Goal: Task Accomplishment & Management: Use online tool/utility

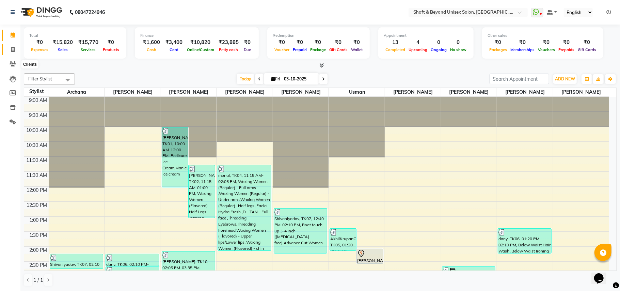
scroll to position [181, 0]
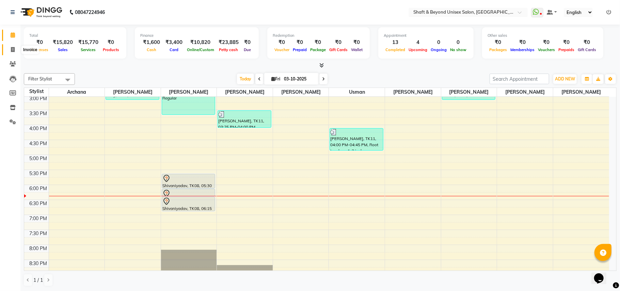
click at [13, 49] on icon at bounding box center [13, 49] width 4 height 5
select select "service"
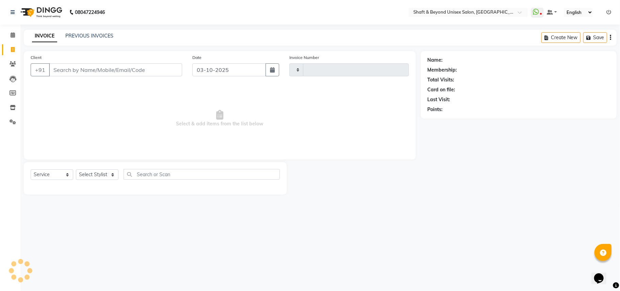
type input "2687"
select select "3878"
click at [107, 69] on input "Client" at bounding box center [115, 69] width 133 height 13
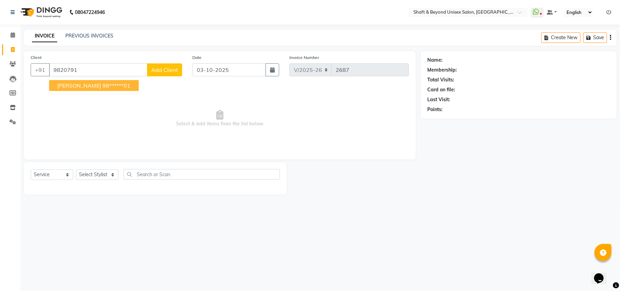
click at [102, 86] on ngb-highlight "98******01" at bounding box center [116, 85] width 28 height 7
type input "98******01"
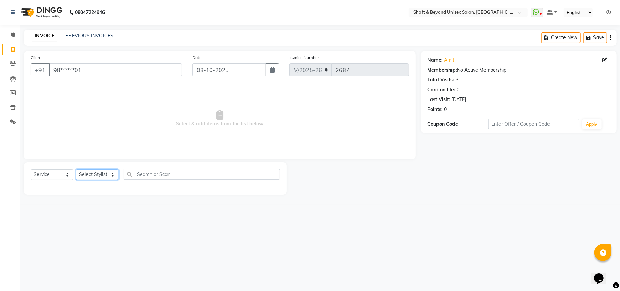
click at [100, 175] on select "Select Stylist Archana [PERSON_NAME] [PERSON_NAME] [PERSON_NAME] [PERSON_NAME] …" at bounding box center [97, 174] width 43 height 11
select select "34090"
click at [76, 169] on select "Select Stylist Archana [PERSON_NAME] [PERSON_NAME] [PERSON_NAME] [PERSON_NAME] …" at bounding box center [97, 174] width 43 height 11
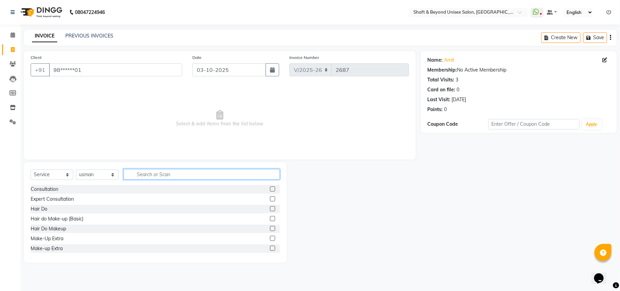
click at [144, 174] on input "text" at bounding box center [202, 174] width 156 height 11
type input "colo"
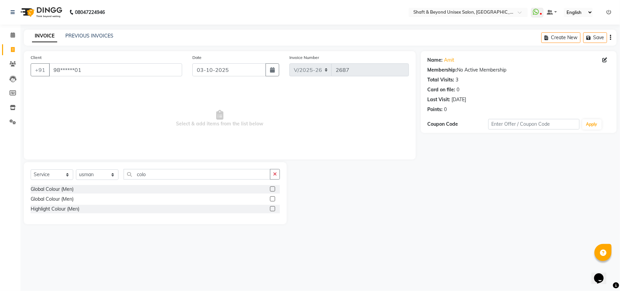
click at [272, 190] on label at bounding box center [272, 188] width 5 height 5
click at [272, 190] on input "checkbox" at bounding box center [272, 189] width 4 height 4
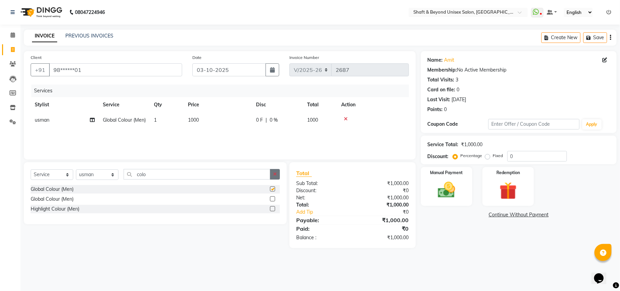
checkbox input "false"
click at [274, 175] on icon "button" at bounding box center [275, 174] width 4 height 5
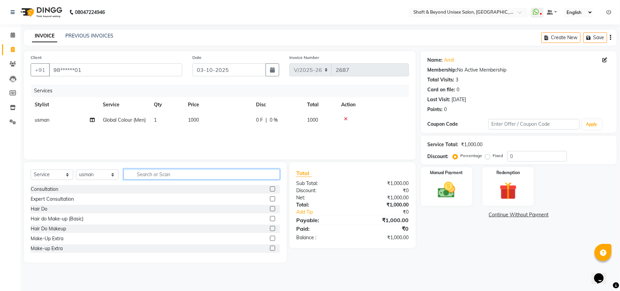
click at [203, 174] on input "text" at bounding box center [202, 174] width 156 height 11
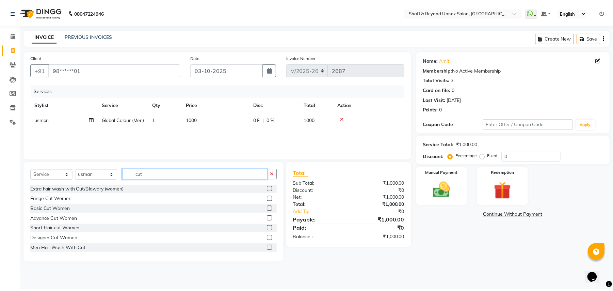
scroll to position [45, 0]
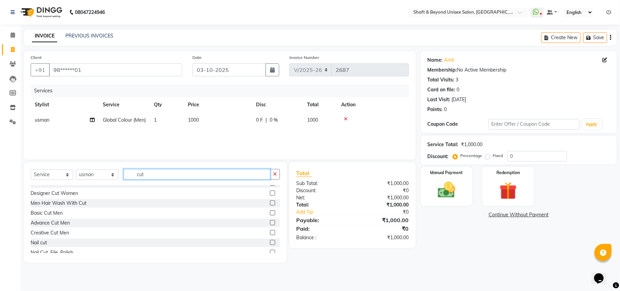
type input "cut"
click at [270, 212] on label at bounding box center [272, 212] width 5 height 5
click at [270, 212] on input "checkbox" at bounding box center [272, 213] width 4 height 4
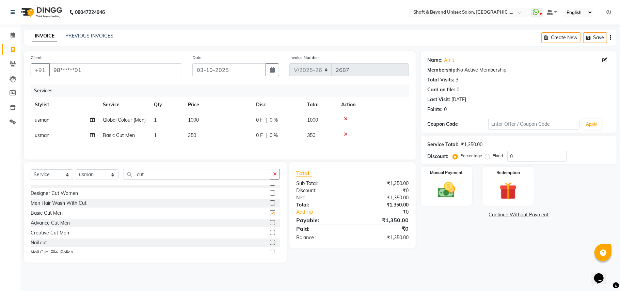
checkbox input "false"
click at [290, 139] on div "0 F | 0 %" at bounding box center [277, 135] width 43 height 7
select select "34090"
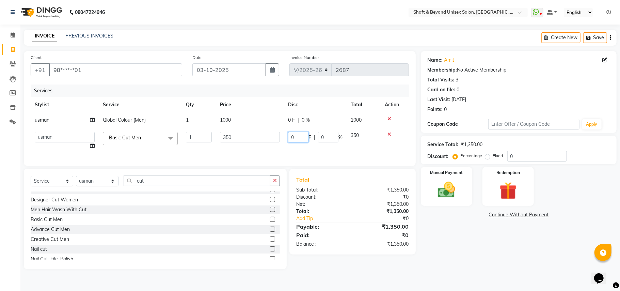
click at [303, 136] on input "0" at bounding box center [298, 137] width 20 height 11
type input "100"
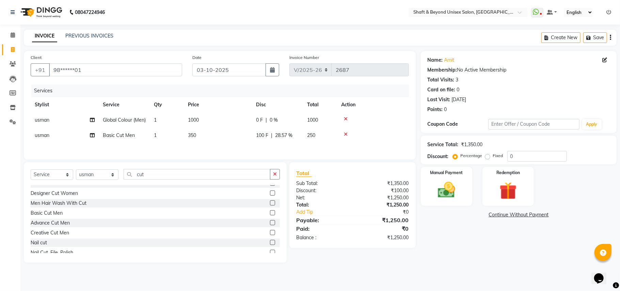
click at [297, 150] on div "Services Stylist Service Qty Price Disc Total Action usman Global Colour (Men) …" at bounding box center [220, 118] width 378 height 68
click at [451, 187] on img at bounding box center [447, 189] width 30 height 21
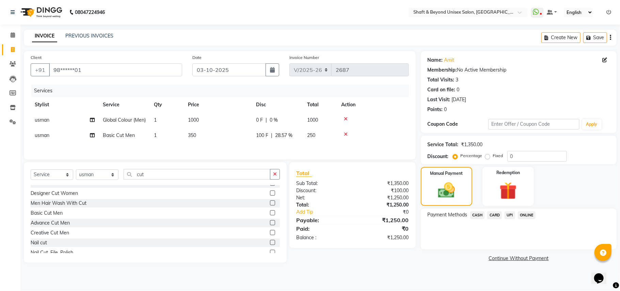
click at [525, 212] on span "ONLINE" at bounding box center [527, 215] width 18 height 8
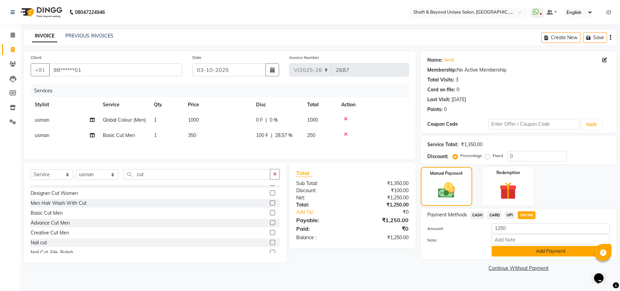
click at [523, 252] on button "Add Payment" at bounding box center [550, 251] width 118 height 11
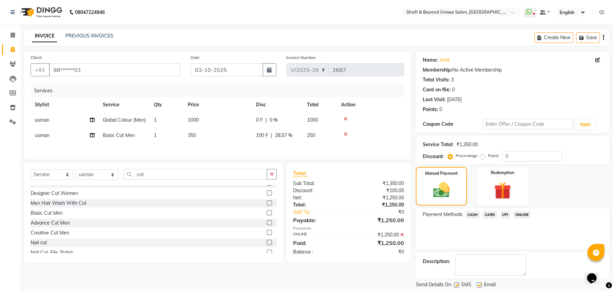
scroll to position [21, 0]
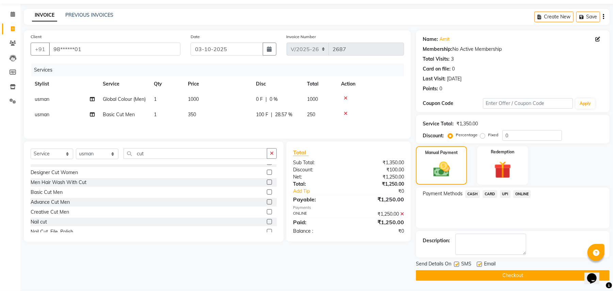
click at [508, 275] on button "Checkout" at bounding box center [513, 275] width 194 height 11
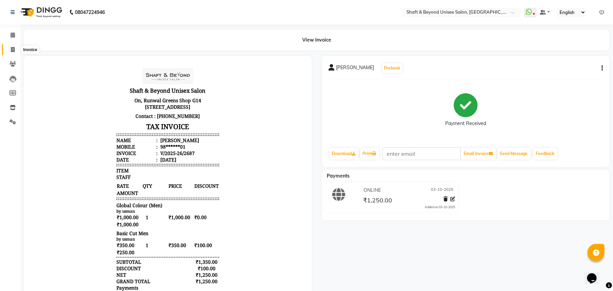
click at [14, 50] on icon at bounding box center [13, 49] width 4 height 5
select select "3878"
select select "service"
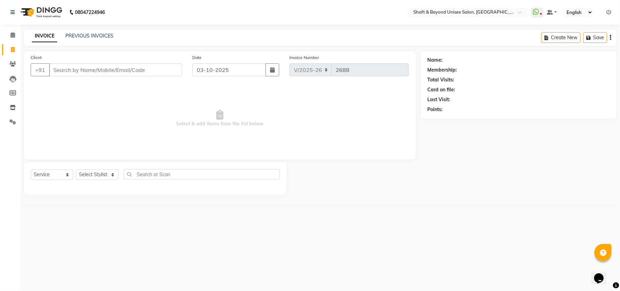
drag, startPoint x: 95, startPoint y: 67, endPoint x: 99, endPoint y: 63, distance: 5.6
click at [97, 67] on input "Client" at bounding box center [115, 69] width 133 height 13
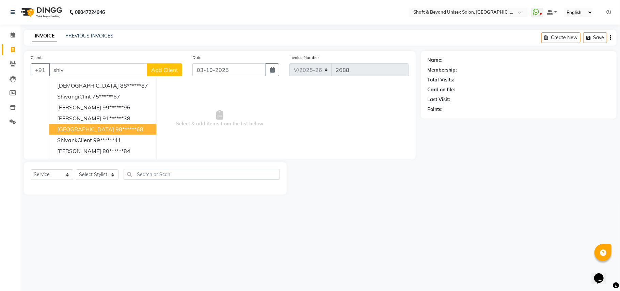
click at [80, 129] on span "[GEOGRAPHIC_DATA]" at bounding box center [85, 129] width 57 height 7
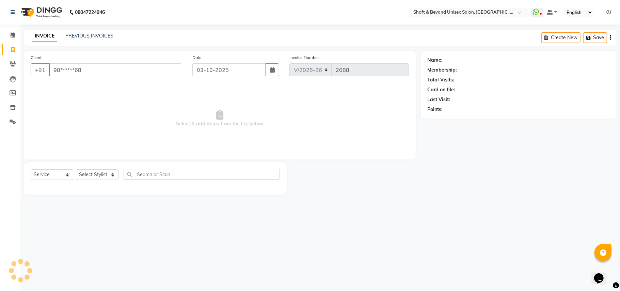
type input "98******68"
select select "1: Object"
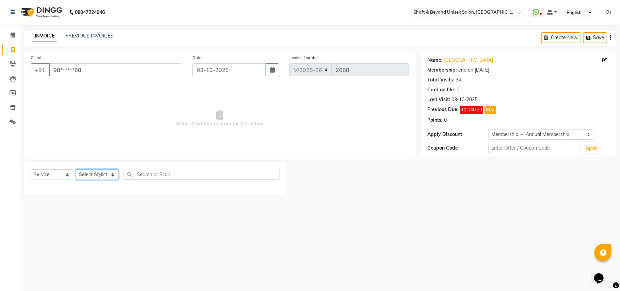
click at [86, 173] on select "Select Stylist Archana [PERSON_NAME] [PERSON_NAME] [PERSON_NAME] [PERSON_NAME] …" at bounding box center [97, 174] width 43 height 11
select select "19080"
click at [76, 169] on select "Select Stylist Archana [PERSON_NAME] [PERSON_NAME] [PERSON_NAME] [PERSON_NAME] …" at bounding box center [97, 174] width 43 height 11
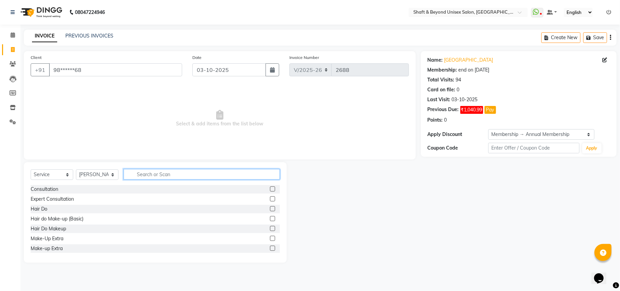
click at [153, 174] on input "text" at bounding box center [202, 174] width 156 height 11
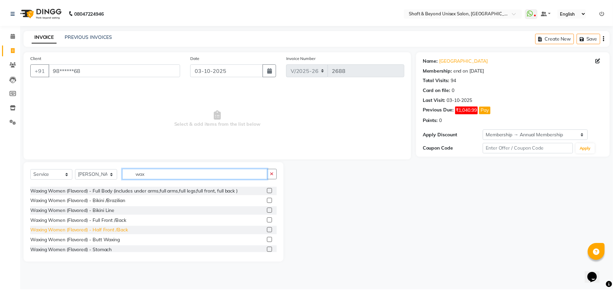
scroll to position [181, 0]
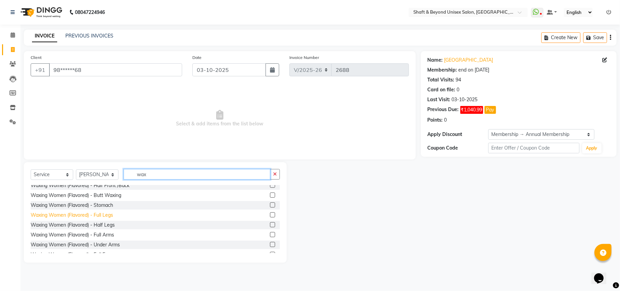
type input "wax"
click at [111, 214] on div "Waxing Women (Flavored) - Full Legs" at bounding box center [72, 214] width 82 height 7
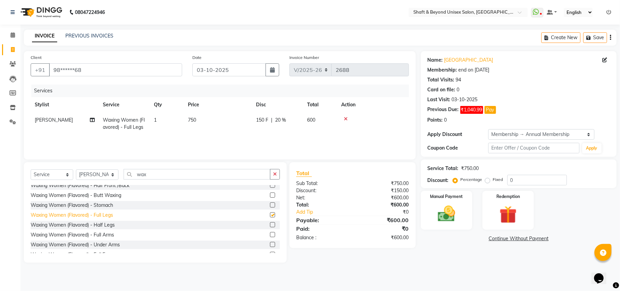
checkbox input "false"
click at [108, 224] on div "Waxing Women (Flavored) - Half Legs" at bounding box center [73, 224] width 84 height 7
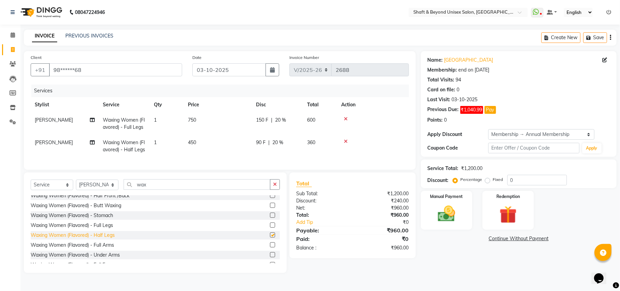
checkbox input "false"
click at [96, 258] on div "Waxing Women (Flavored) - Under Arms" at bounding box center [75, 254] width 89 height 7
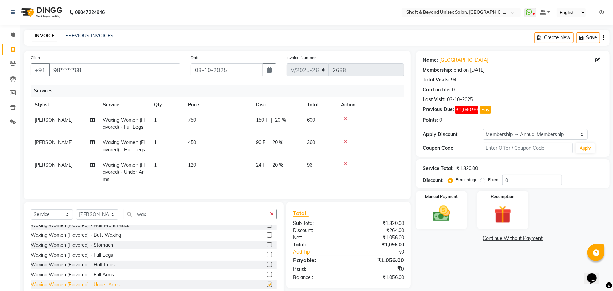
scroll to position [187, 0]
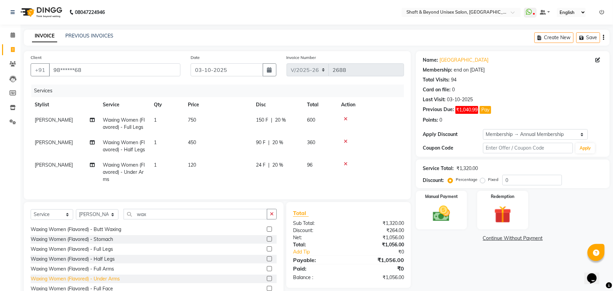
checkbox input "false"
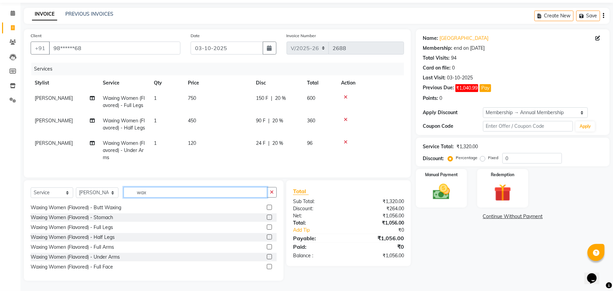
click at [155, 195] on input "wax" at bounding box center [196, 192] width 144 height 11
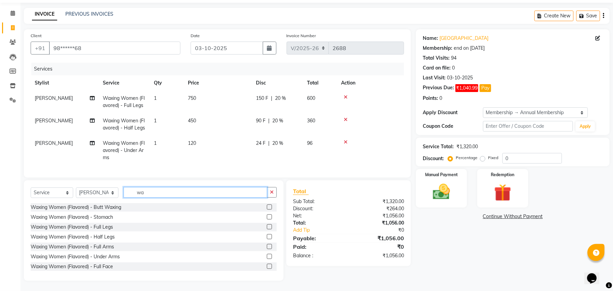
type input "w"
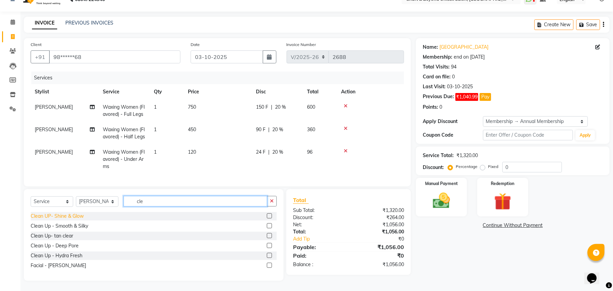
type input "cle"
click at [69, 215] on div "Clean UP- Shine & Glow" at bounding box center [57, 215] width 53 height 7
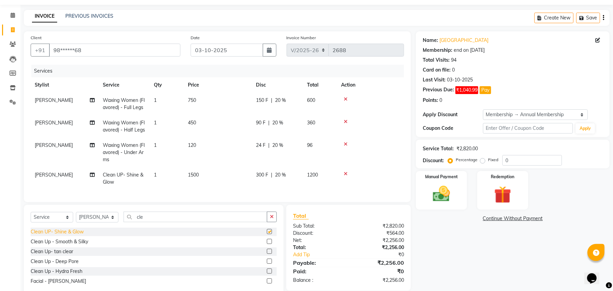
checkbox input "false"
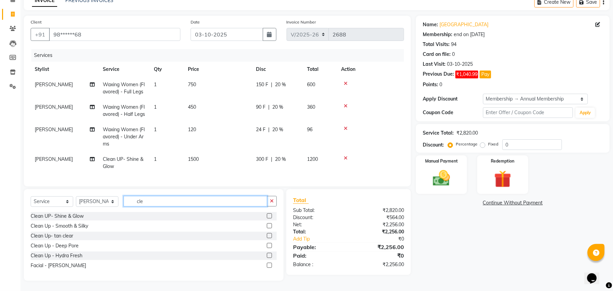
click at [158, 201] on input "cle" at bounding box center [196, 201] width 144 height 11
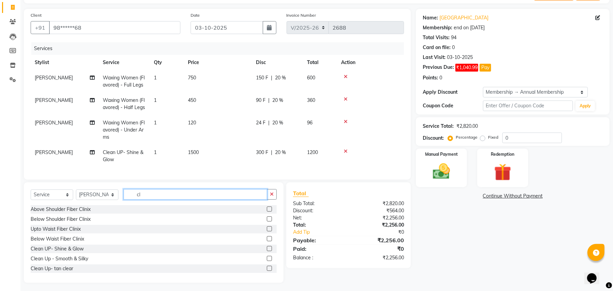
type input "c"
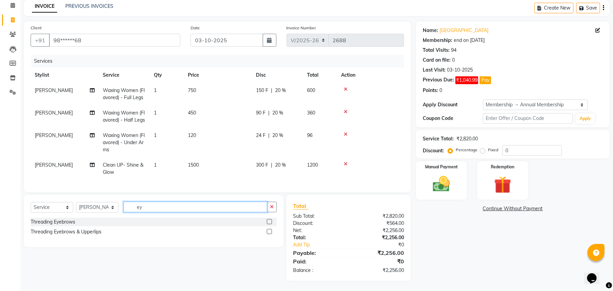
scroll to position [36, 0]
type input "ey"
click at [54, 221] on div "Threading Eyebrows" at bounding box center [53, 221] width 45 height 7
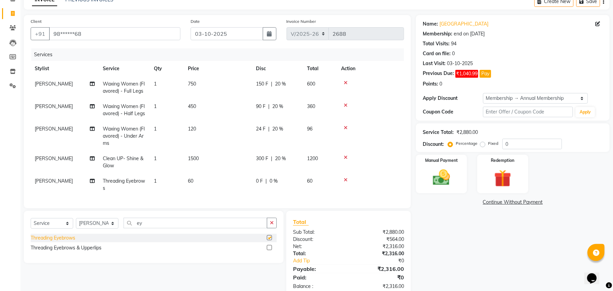
checkbox input "false"
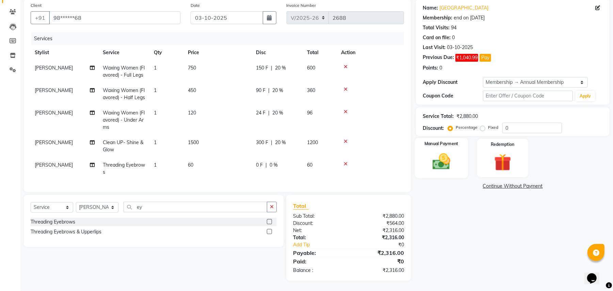
click at [440, 159] on img at bounding box center [441, 161] width 29 height 21
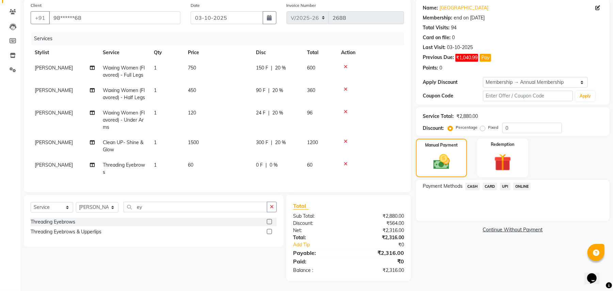
click at [489, 182] on span "CARD" at bounding box center [490, 186] width 15 height 8
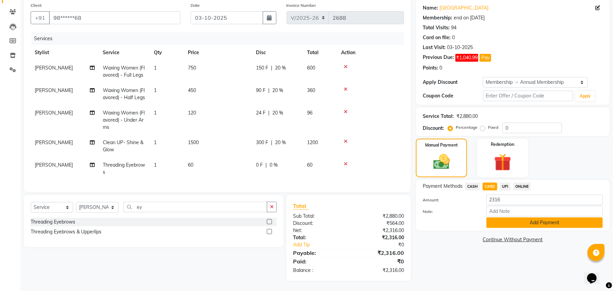
click at [503, 218] on button "Add Payment" at bounding box center [544, 222] width 116 height 11
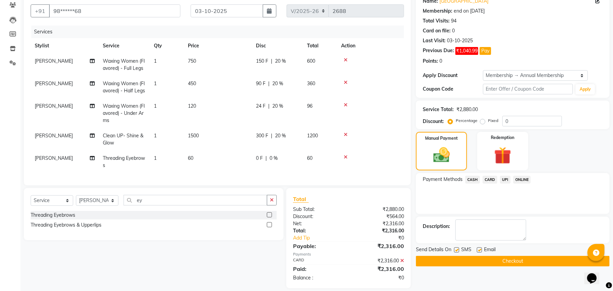
scroll to position [73, 0]
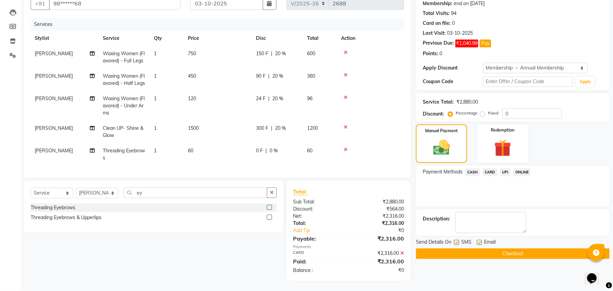
click at [484, 248] on button "Checkout" at bounding box center [513, 253] width 194 height 11
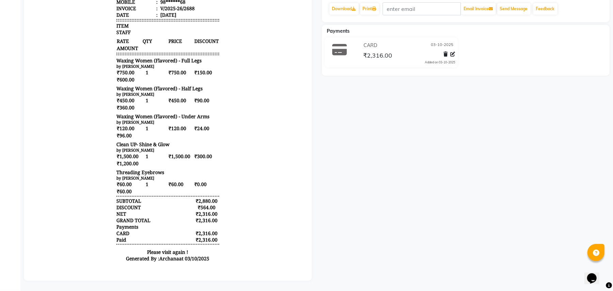
scroll to position [15, 0]
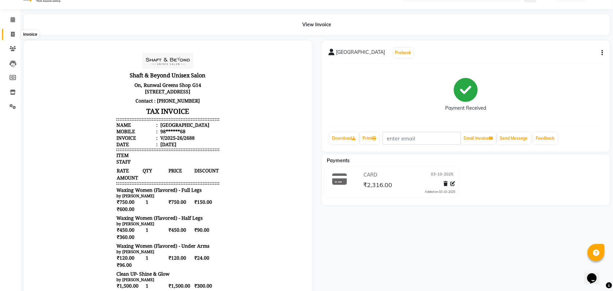
click at [14, 33] on icon at bounding box center [13, 34] width 4 height 5
select select "service"
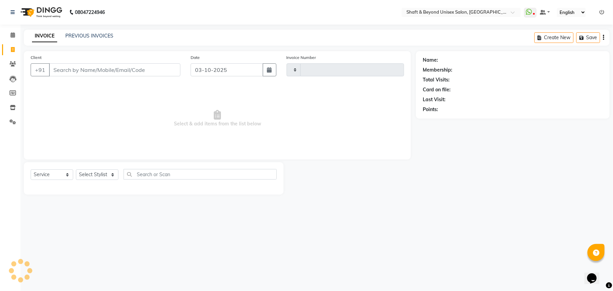
type input "2689"
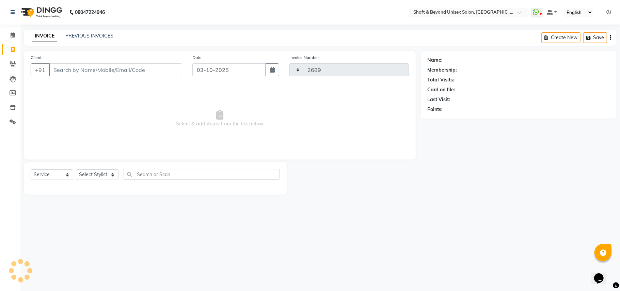
select select "3878"
